Goal: Navigation & Orientation: Find specific page/section

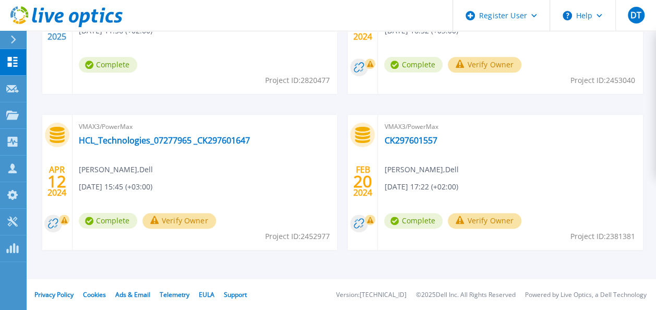
scroll to position [564, 0]
